Goal: Use online tool/utility: Use online tool/utility

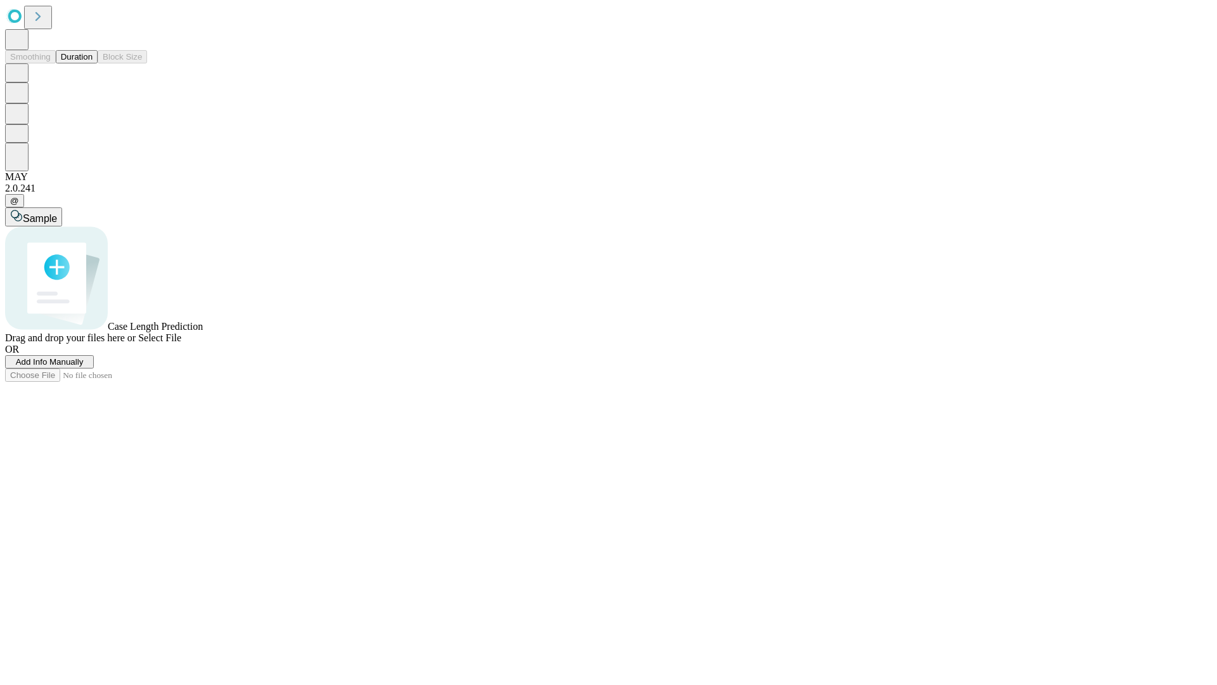
click at [93, 63] on button "Duration" at bounding box center [77, 56] width 42 height 13
click at [181, 343] on span "Select File" at bounding box center [159, 337] width 43 height 11
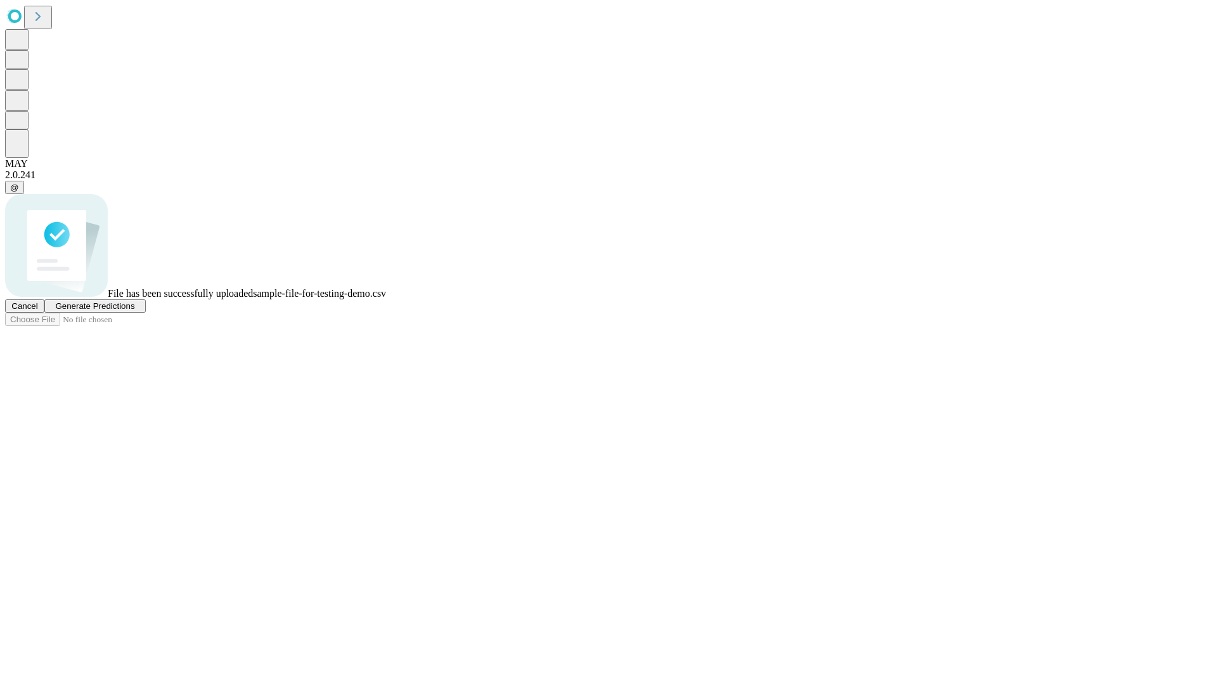
click at [134, 311] on span "Generate Predictions" at bounding box center [94, 306] width 79 height 10
